Goal: Check status: Check status

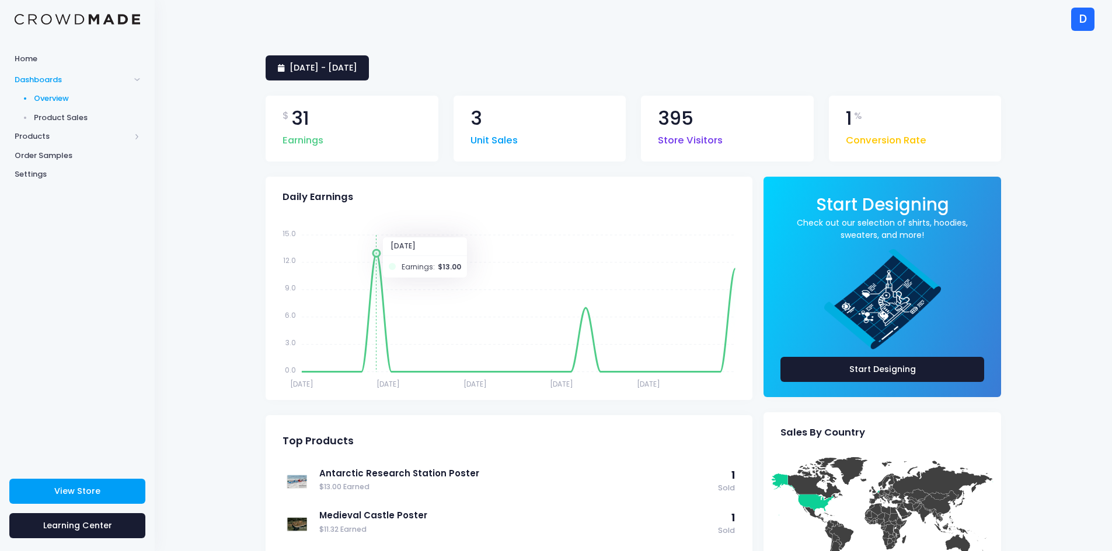
click at [376, 254] on icon "Aug 2 Aug 2 Aug 7 Aug 7 Aug 13 Aug 13 Aug 19 Aug 19 Aug 25 Aug 25 15.0 15.0 12.…" at bounding box center [507, 305] width 468 height 175
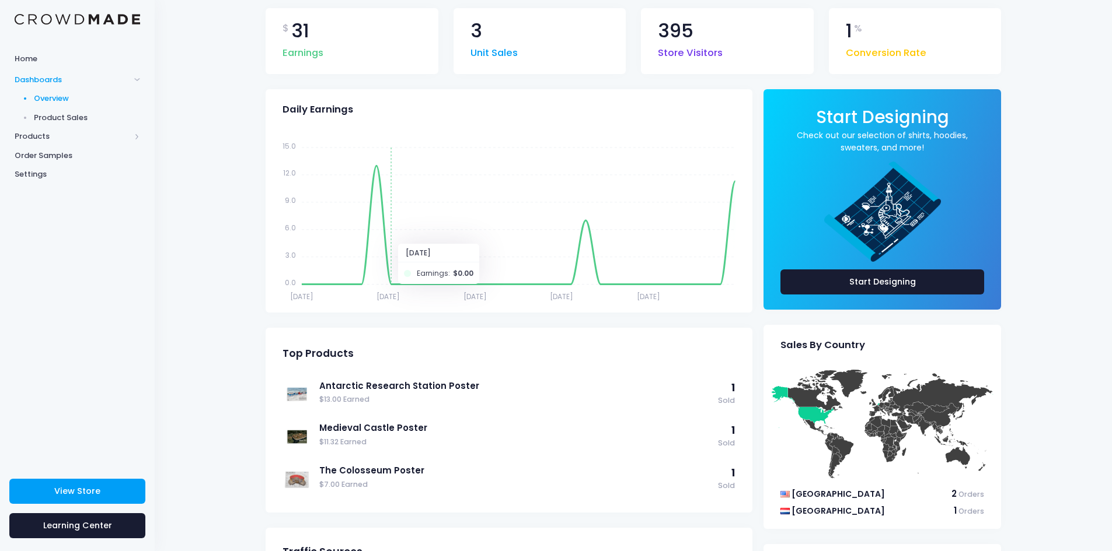
scroll to position [117, 0]
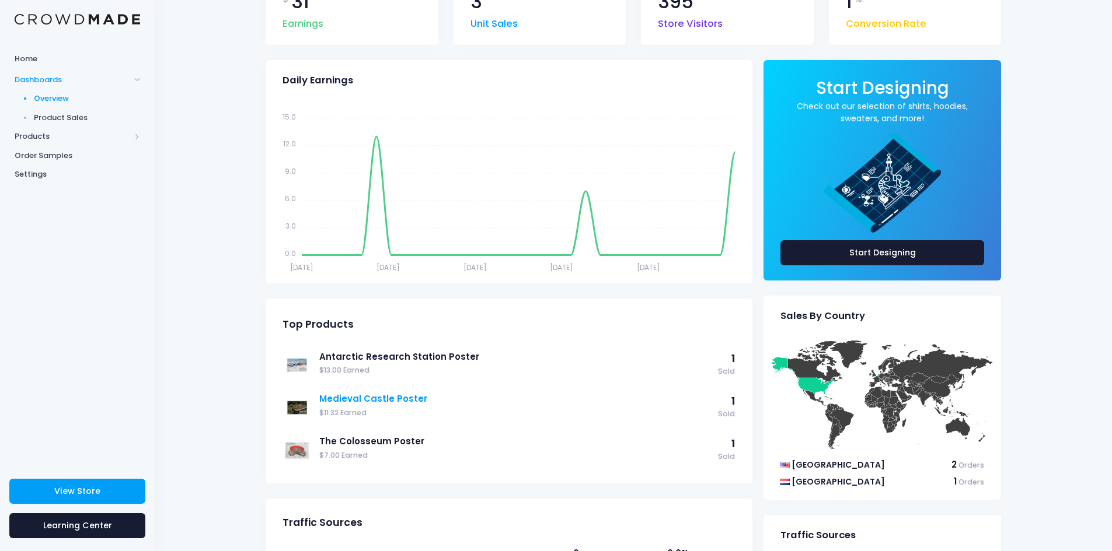
click at [404, 403] on link "Medieval Castle Poster" at bounding box center [515, 399] width 393 height 13
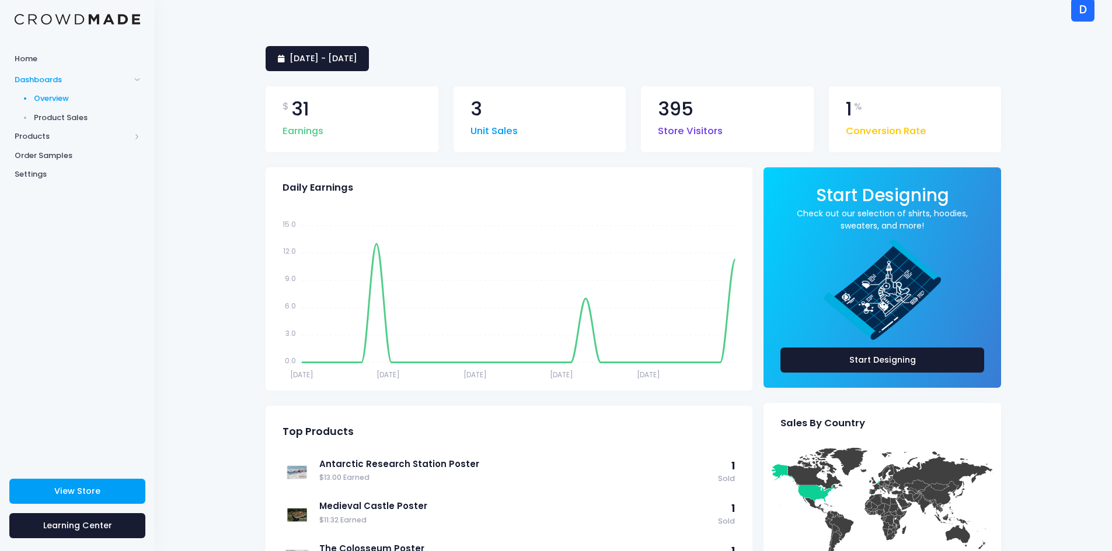
scroll to position [0, 0]
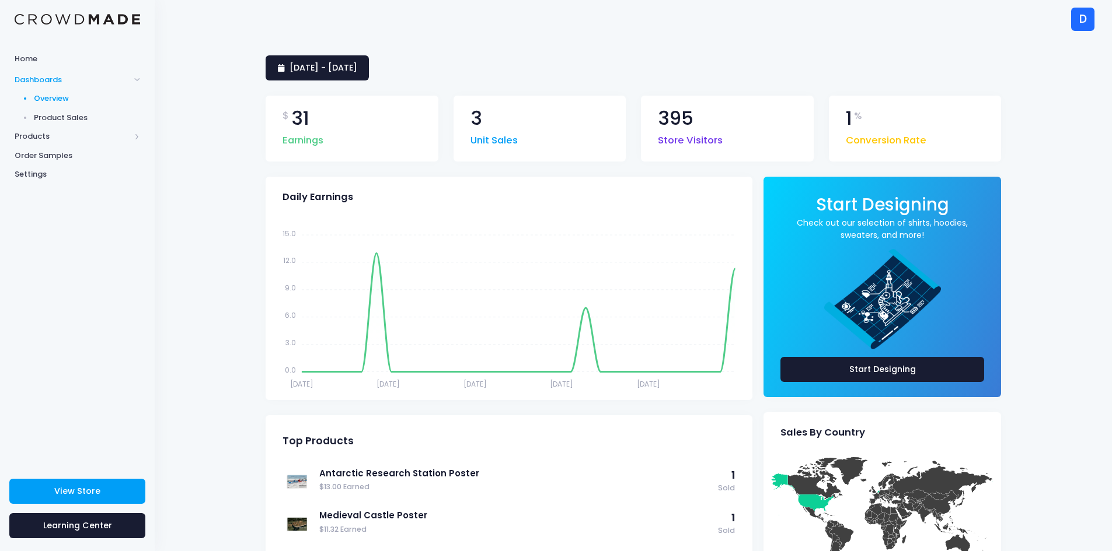
click at [528, 129] on div "3 Unit Sales" at bounding box center [539, 129] width 173 height 66
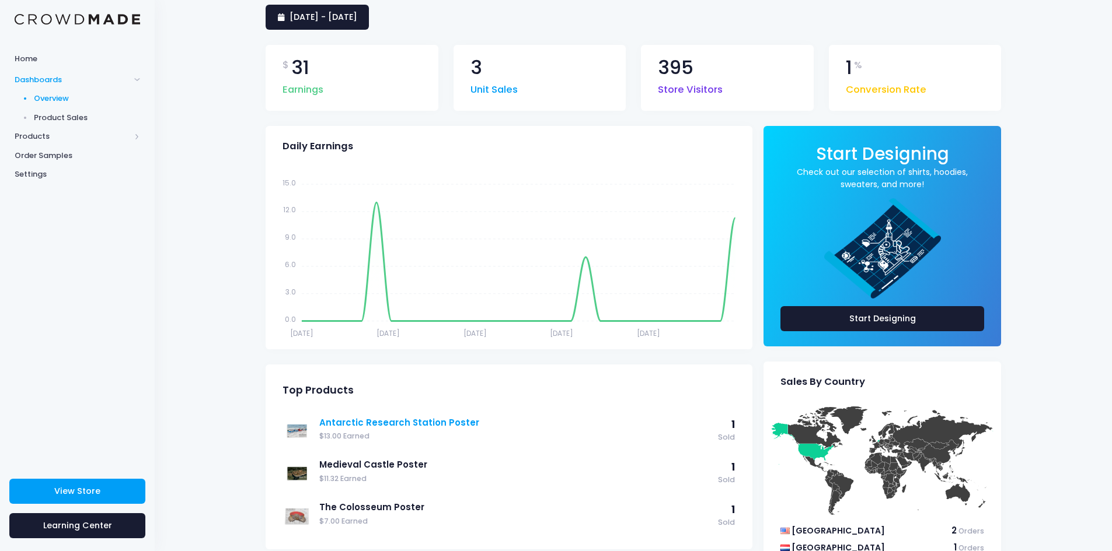
scroll to position [40, 0]
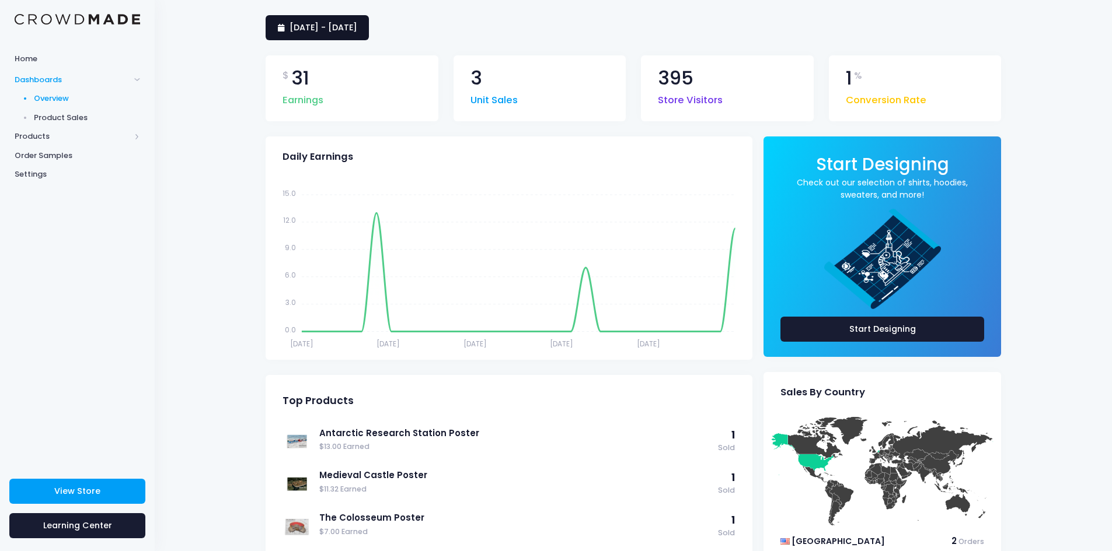
click at [348, 32] on span "2 August 2025 - 31 August 2025" at bounding box center [323, 28] width 68 height 12
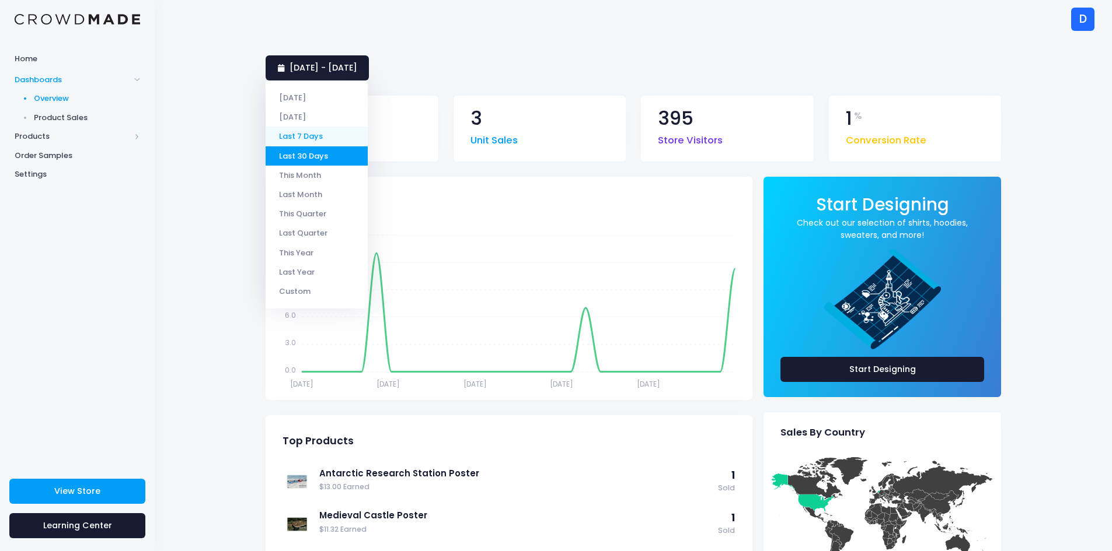
click at [322, 133] on li "Last 7 Days" at bounding box center [317, 136] width 102 height 19
